Goal: Task Accomplishment & Management: Manage account settings

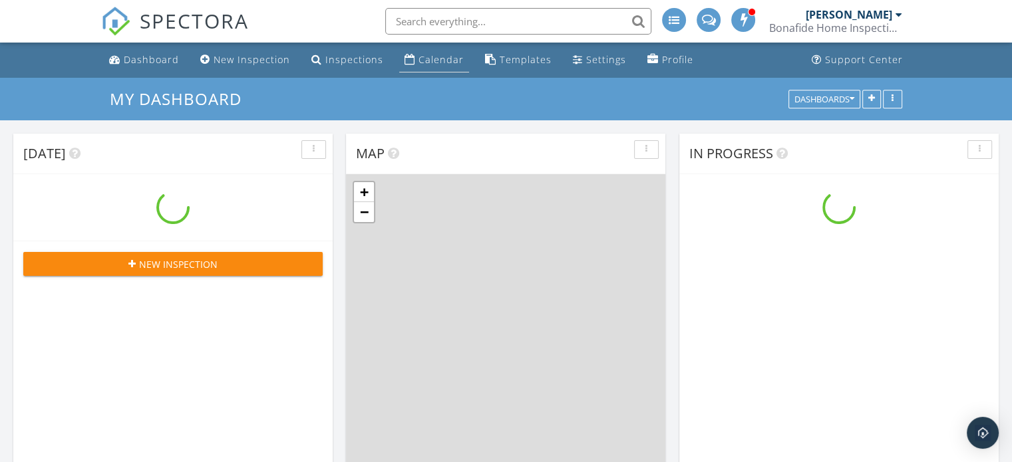
click at [440, 59] on div "Calendar" at bounding box center [441, 59] width 45 height 13
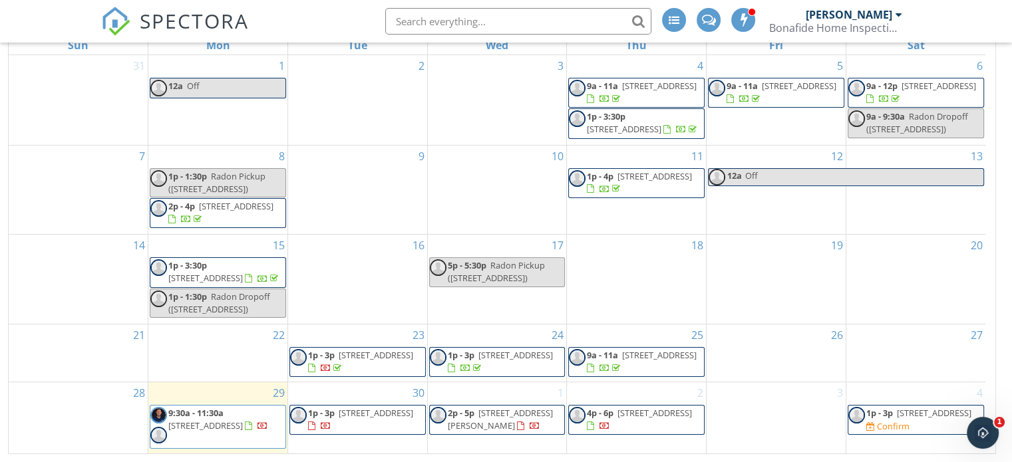
scroll to position [14, 0]
click at [186, 29] on span "SPECTORA" at bounding box center [194, 21] width 109 height 28
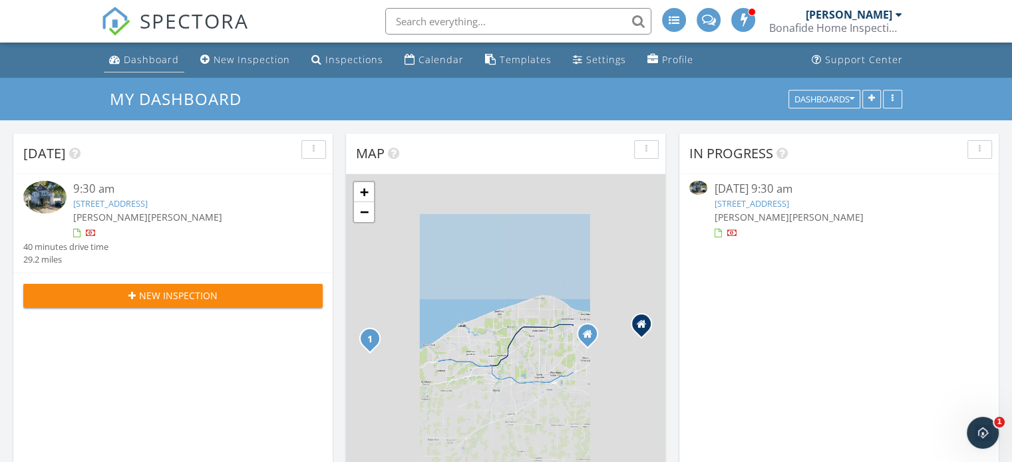
click at [159, 57] on div "Dashboard" at bounding box center [151, 59] width 55 height 13
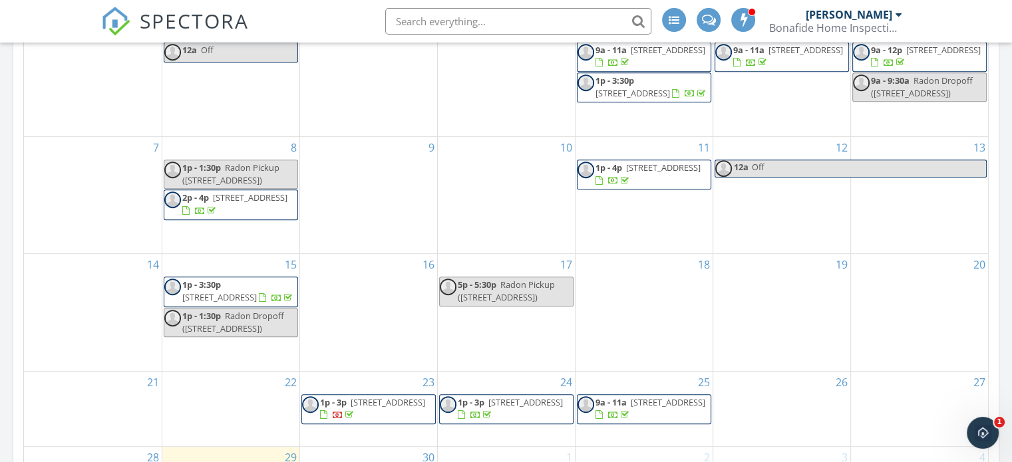
scroll to position [865, 0]
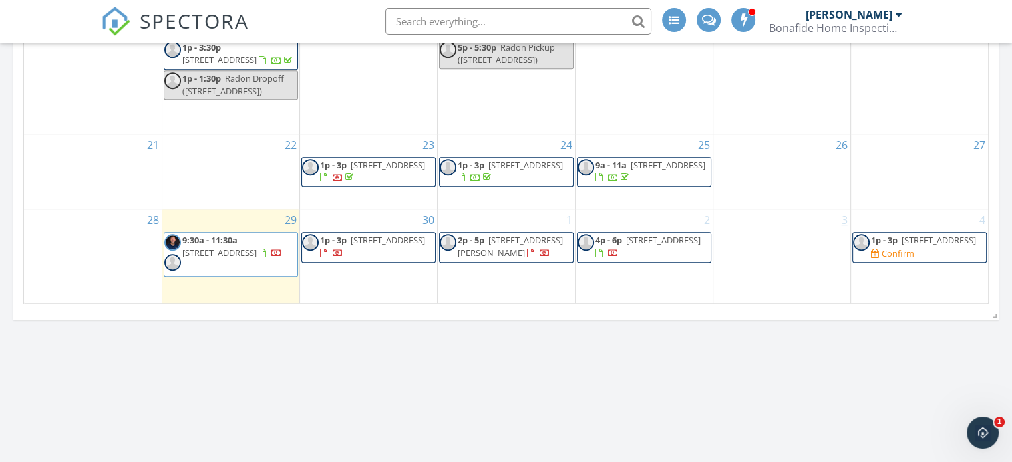
click at [846, 228] on link "3" at bounding box center [844, 220] width 11 height 21
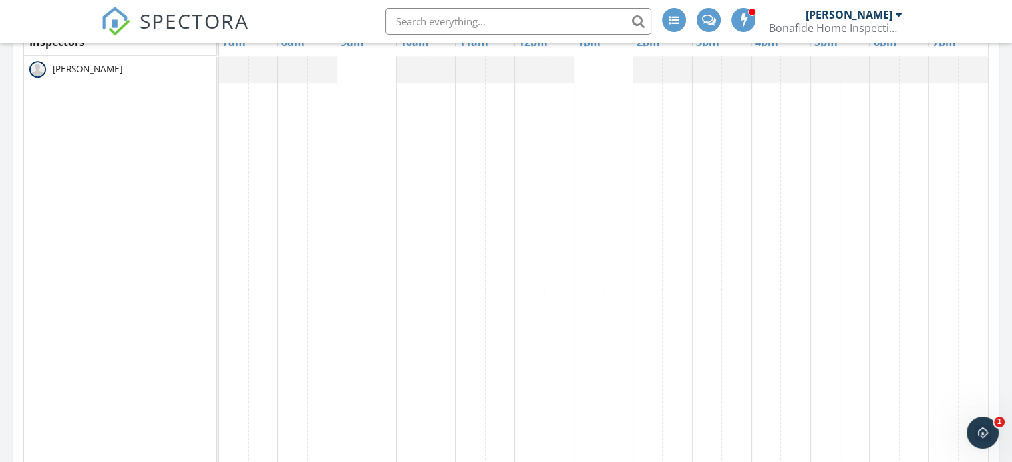
scroll to position [466, 0]
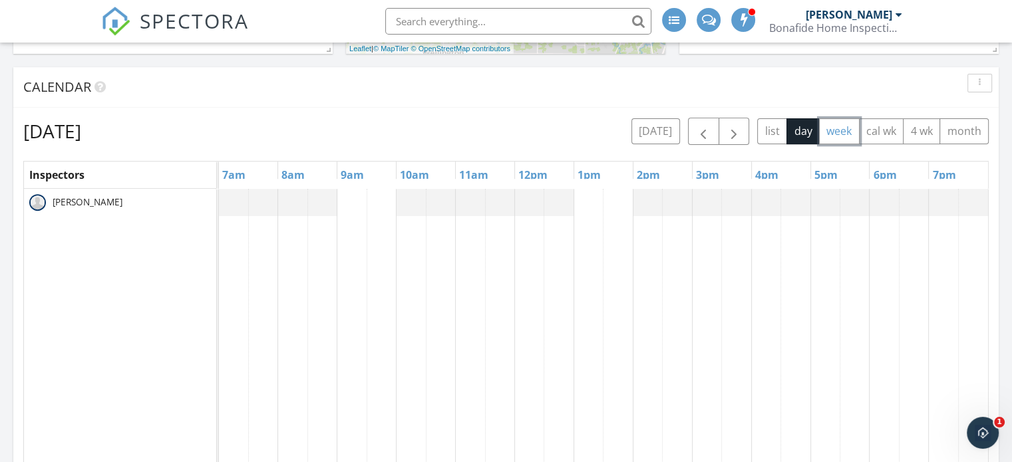
click at [844, 130] on button "week" at bounding box center [839, 131] width 41 height 26
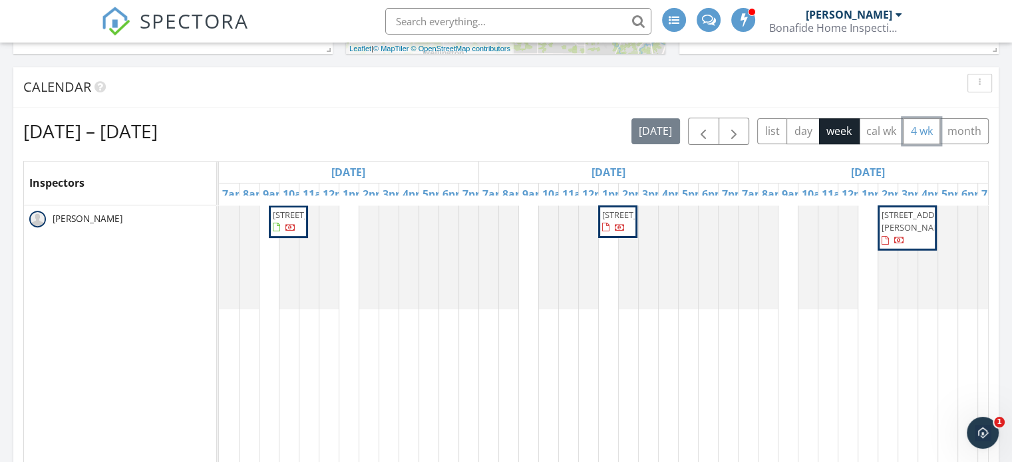
click at [931, 131] on button "4 wk" at bounding box center [921, 131] width 37 height 26
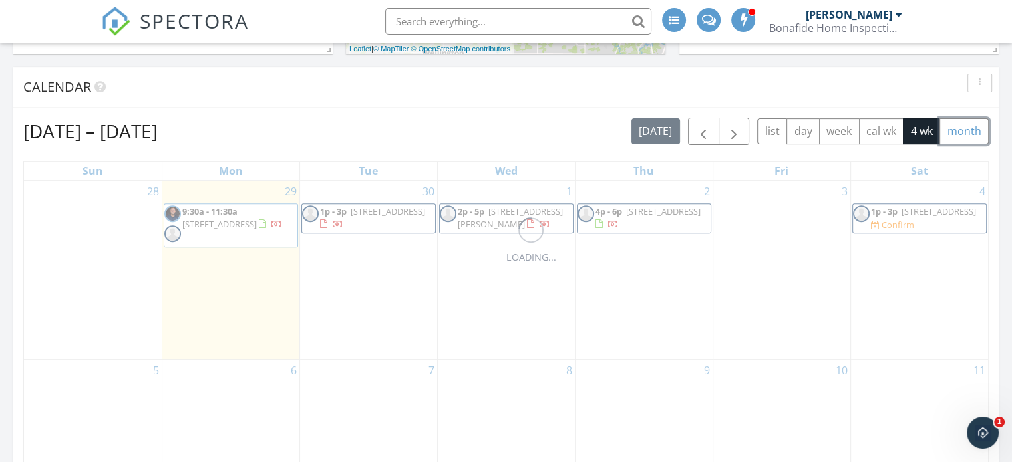
click at [965, 130] on button "month" at bounding box center [964, 131] width 49 height 26
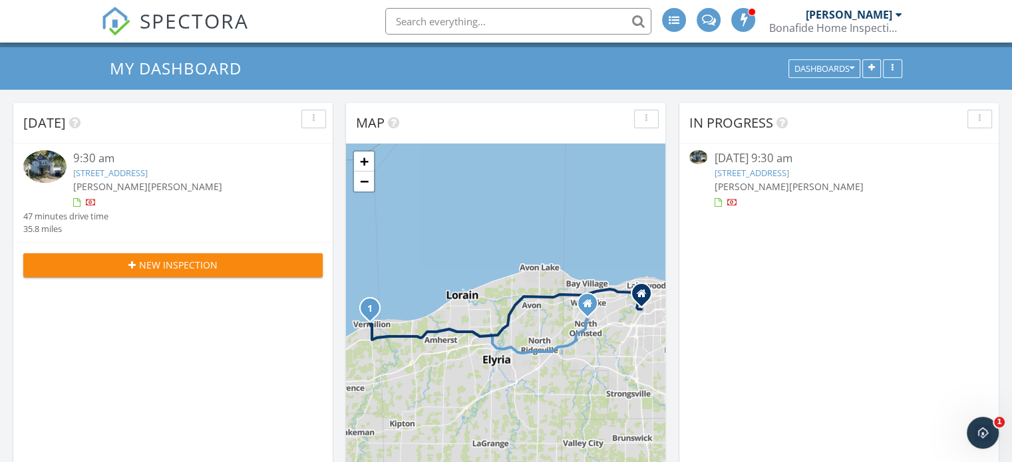
scroll to position [0, 0]
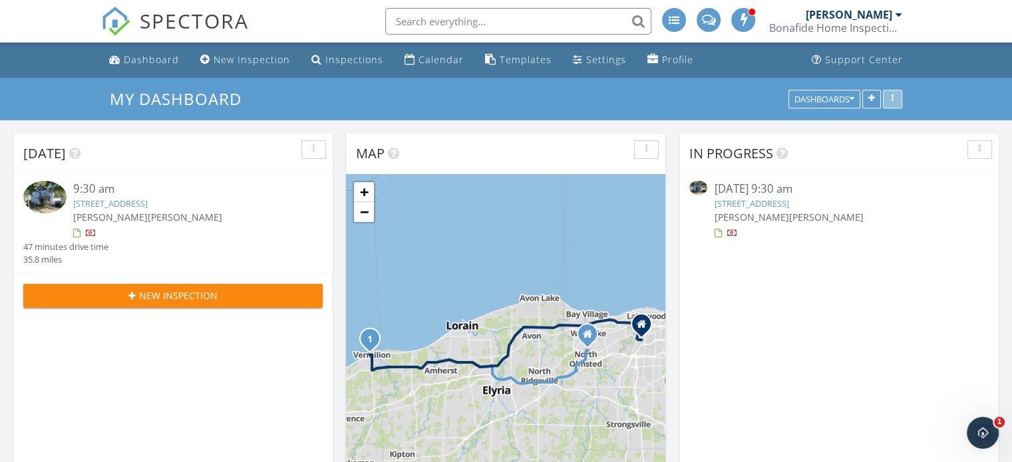
click at [893, 96] on icon "button" at bounding box center [893, 98] width 2 height 9
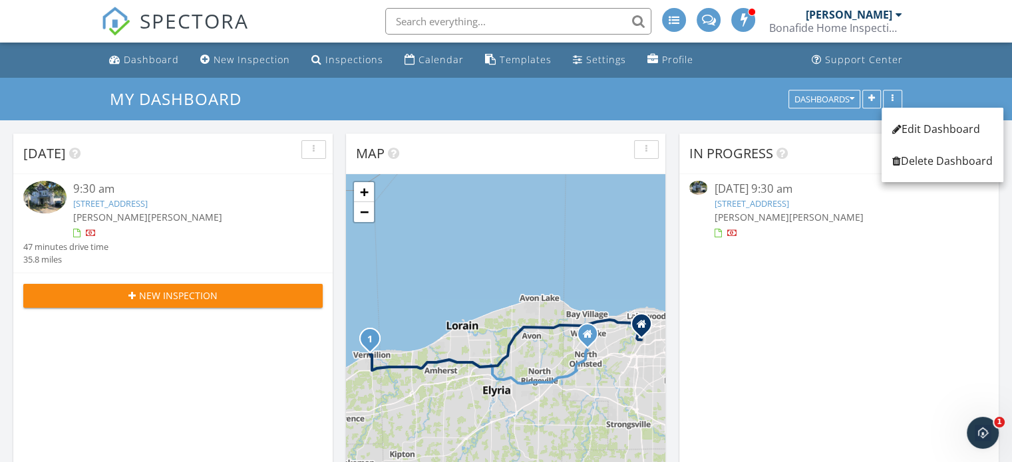
click at [934, 236] on div at bounding box center [839, 233] width 250 height 13
